Goal: Check status: Check status

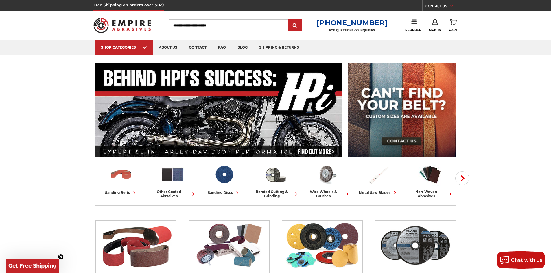
click at [434, 25] on link "Sign In" at bounding box center [435, 25] width 12 height 13
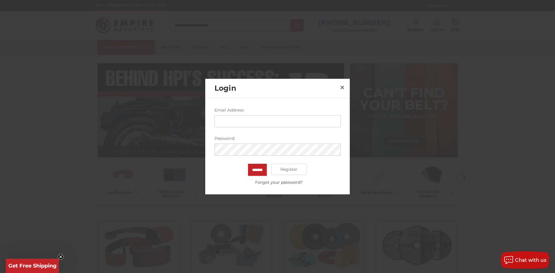
click at [292, 123] on input "Email Address:" at bounding box center [277, 121] width 126 height 12
type input "**********"
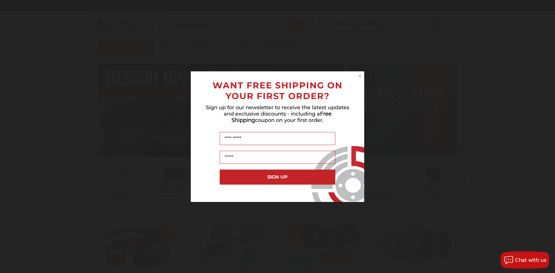
click at [362, 74] on icon "Close dialog" at bounding box center [360, 76] width 6 height 6
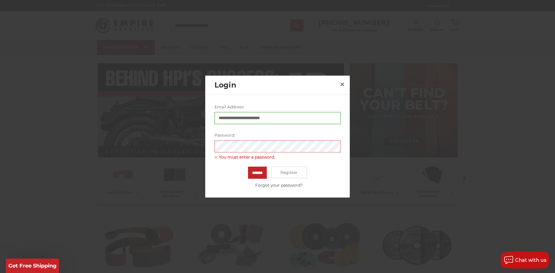
click at [357, 76] on div "Close dialog WANT FREE SHIPPING ON YOUR FIRST ORDER? Sign up for our newsletter…" at bounding box center [277, 136] width 185 height 131
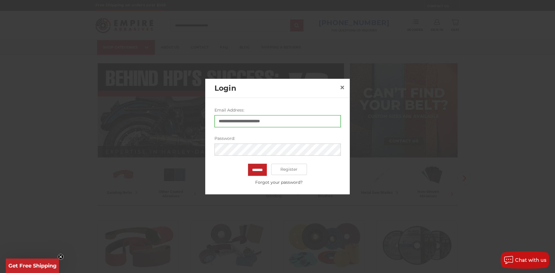
click at [248, 164] on input "*******" at bounding box center [257, 170] width 19 height 12
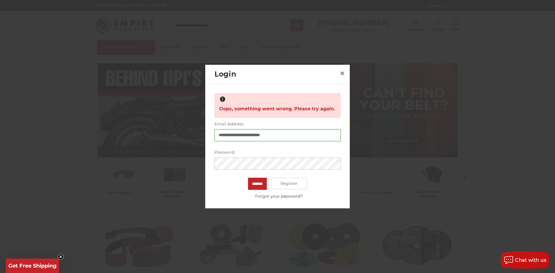
click at [248, 178] on input "*******" at bounding box center [257, 184] width 19 height 12
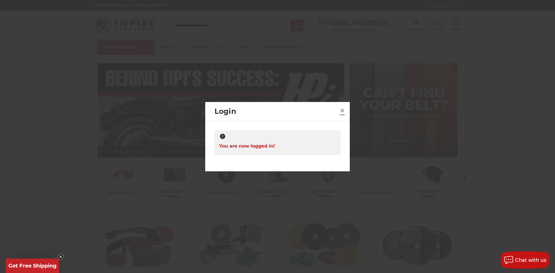
click at [343, 112] on span "×" at bounding box center [342, 110] width 5 height 11
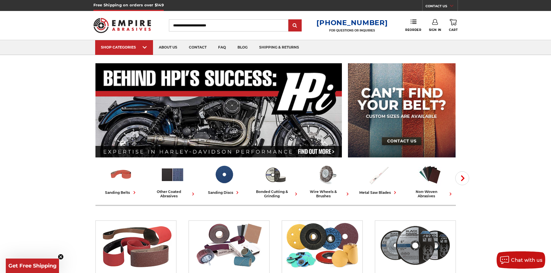
click at [435, 24] on icon at bounding box center [435, 22] width 6 height 6
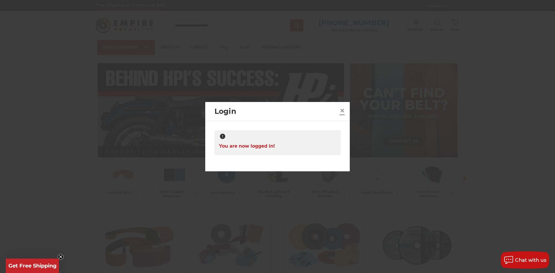
click at [342, 113] on span "×" at bounding box center [342, 110] width 5 height 11
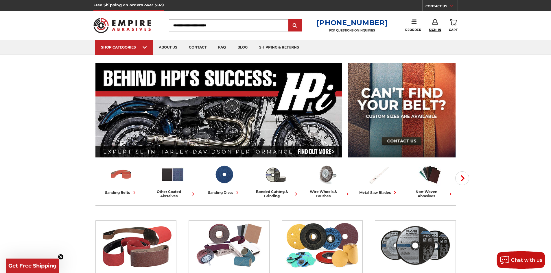
click at [436, 28] on span "Sign In" at bounding box center [435, 30] width 12 height 4
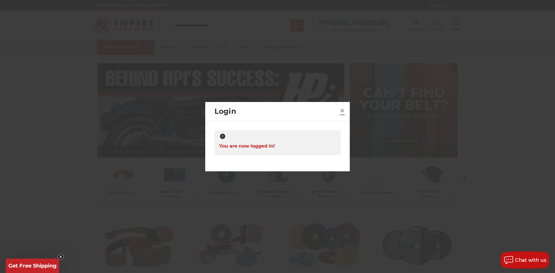
click at [346, 109] on link "×" at bounding box center [342, 110] width 9 height 9
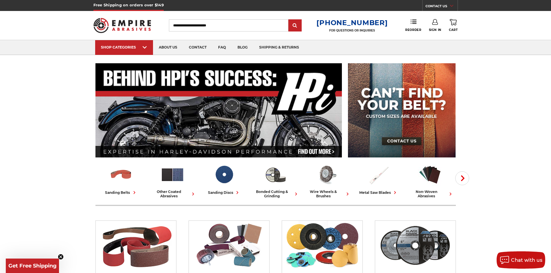
click at [440, 23] on link "Sign In" at bounding box center [435, 25] width 12 height 13
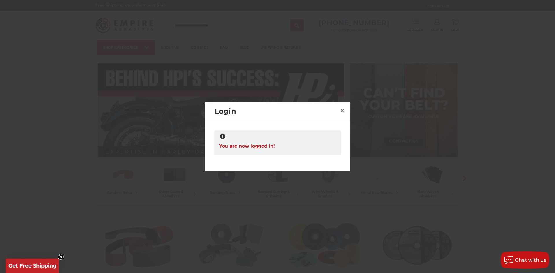
click at [348, 113] on div "Login ×" at bounding box center [277, 111] width 144 height 19
click at [340, 111] on span "×" at bounding box center [342, 110] width 5 height 11
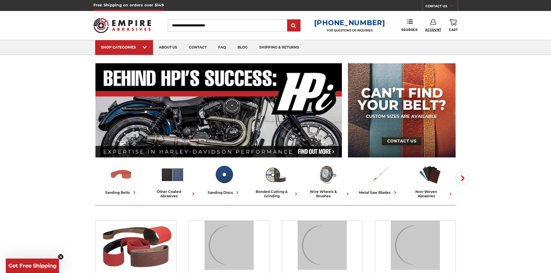
click at [438, 29] on span "Account" at bounding box center [433, 30] width 16 height 4
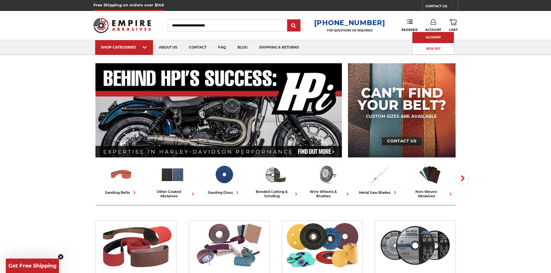
click at [436, 38] on link "Account" at bounding box center [432, 37] width 41 height 11
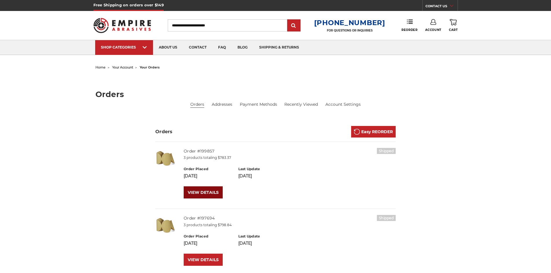
click at [207, 191] on link "VIEW DETAILS" at bounding box center [203, 192] width 39 height 12
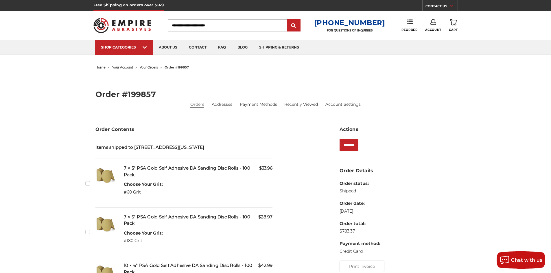
scroll to position [260, 0]
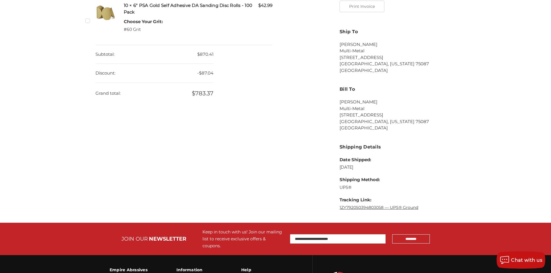
click at [359, 207] on link "1ZY792050394803058 — UPS® Ground" at bounding box center [378, 207] width 79 height 5
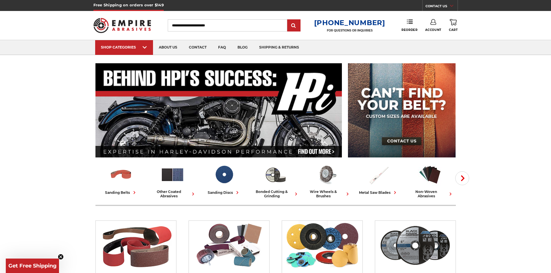
click at [430, 20] on icon at bounding box center [433, 22] width 6 height 6
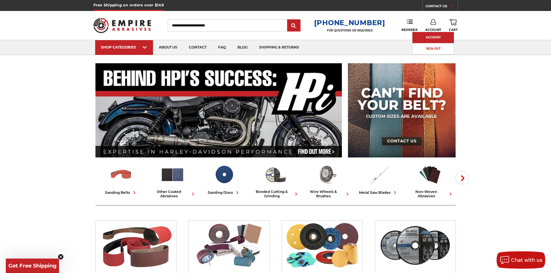
click at [434, 39] on link "Account" at bounding box center [432, 37] width 41 height 11
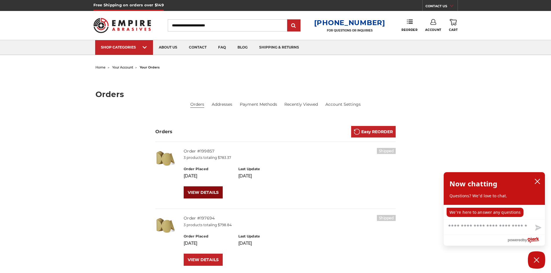
click at [197, 190] on link "VIEW DETAILS" at bounding box center [203, 192] width 39 height 12
